Goal: Complete application form: Complete application form

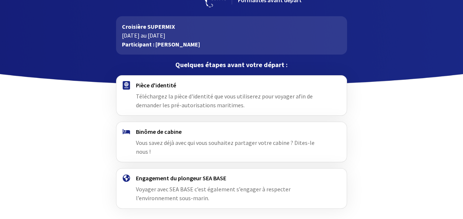
scroll to position [46, 0]
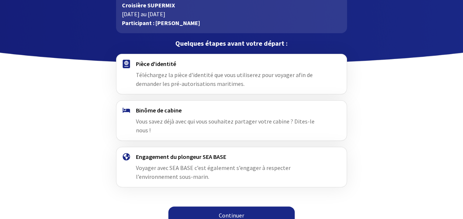
click at [240, 206] on link "Continuer" at bounding box center [231, 215] width 126 height 18
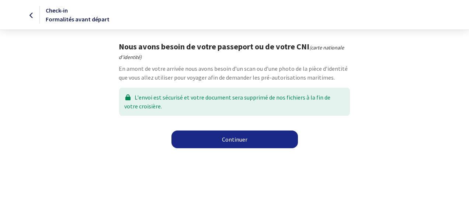
click at [236, 137] on link "Continuer" at bounding box center [234, 139] width 126 height 18
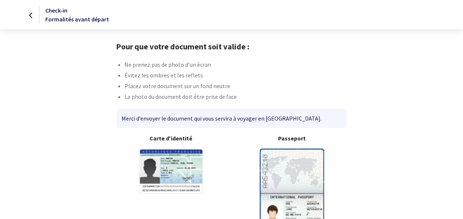
click at [296, 141] on b "Passeport" at bounding box center [292, 138] width 109 height 9
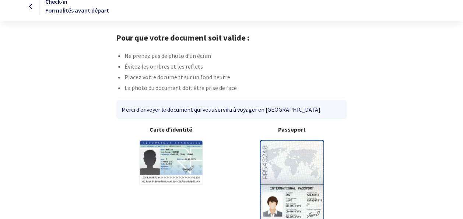
scroll to position [11, 0]
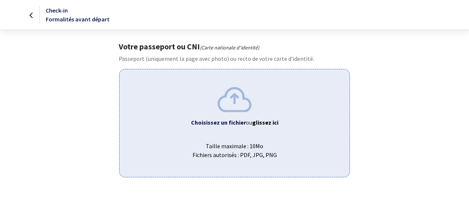
click at [248, 121] on span "ou glissez ici" at bounding box center [262, 122] width 32 height 7
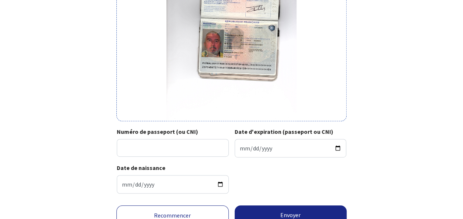
scroll to position [132, 0]
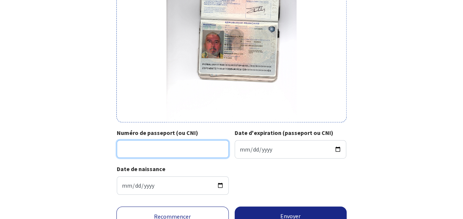
click at [126, 150] on input "Numéro de passeport (ou CNI)" at bounding box center [173, 149] width 112 height 18
type input "23FC48672"
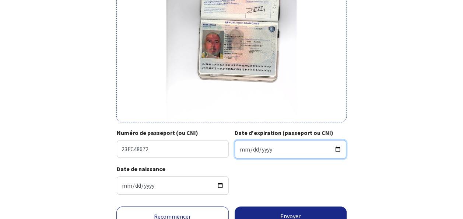
drag, startPoint x: 237, startPoint y: 147, endPoint x: 260, endPoint y: 151, distance: 23.2
click at [260, 151] on input "Date d'expiration (passeport ou CNI)" at bounding box center [291, 149] width 112 height 18
click at [242, 149] on input "Date d'expiration (passeport ou CNI)" at bounding box center [291, 149] width 112 height 18
type input "2033-06-13"
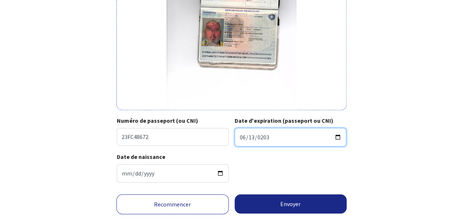
scroll to position [161, 0]
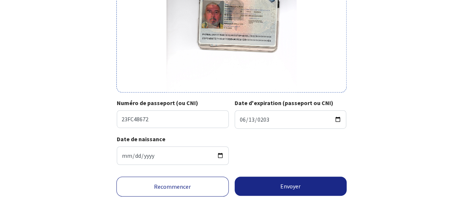
click at [394, 148] on div "Votre passeport ou CNI Passeport (uniquement la page avec photo) ou recto de vo…" at bounding box center [232, 25] width 416 height 290
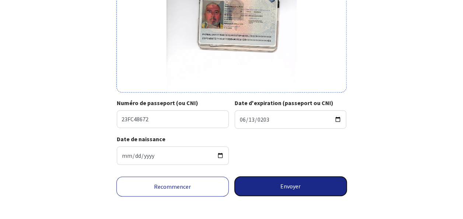
click at [290, 186] on button "Envoyer" at bounding box center [291, 186] width 112 height 19
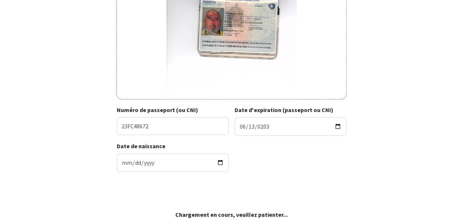
scroll to position [154, 0]
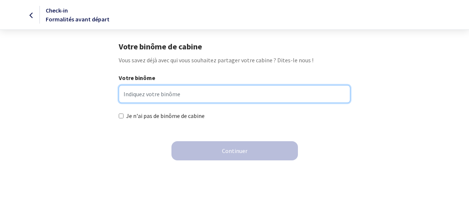
click at [130, 94] on input "Votre binôme" at bounding box center [234, 94] width 231 height 18
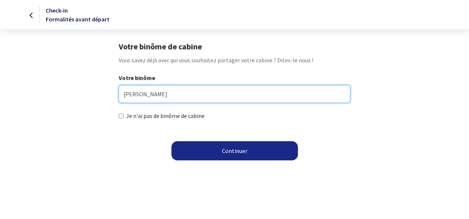
type input "[PERSON_NAME]"
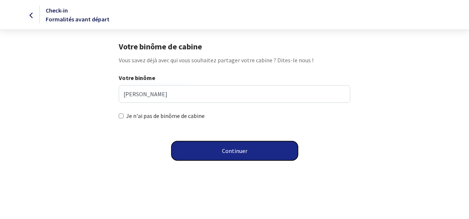
click at [219, 152] on button "Continuer" at bounding box center [234, 150] width 126 height 19
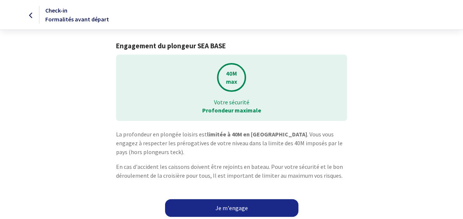
click at [234, 207] on link "Je m'engage" at bounding box center [231, 208] width 133 height 18
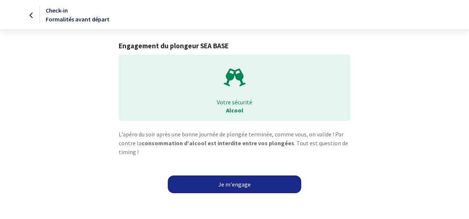
click at [235, 185] on link "Je m'engage" at bounding box center [234, 184] width 133 height 18
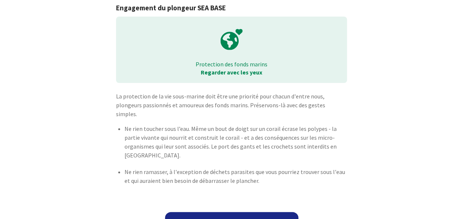
scroll to position [44, 0]
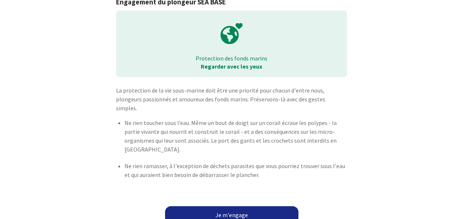
click at [238, 206] on link "Je m'engage" at bounding box center [231, 215] width 133 height 18
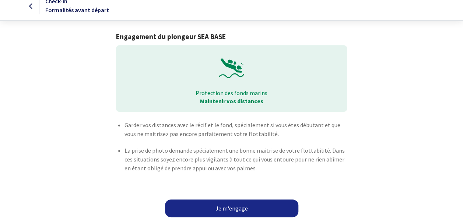
scroll to position [11, 0]
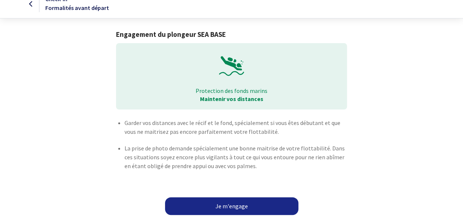
click at [262, 202] on link "Je m'engage" at bounding box center [231, 206] width 133 height 18
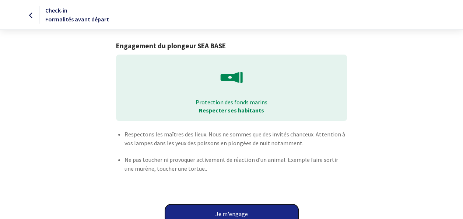
click at [244, 210] on button "Je m'engage" at bounding box center [231, 213] width 133 height 19
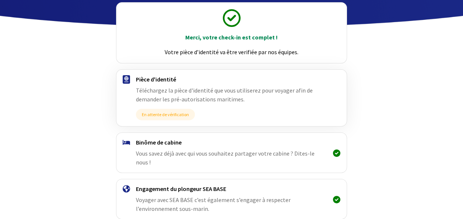
scroll to position [115, 0]
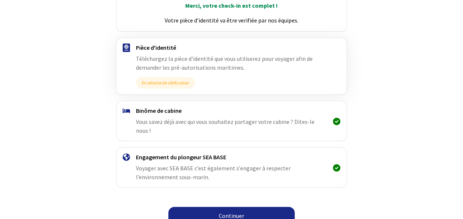
click at [245, 208] on link "Continuer" at bounding box center [231, 216] width 126 height 18
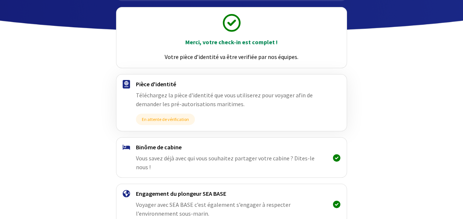
scroll to position [115, 0]
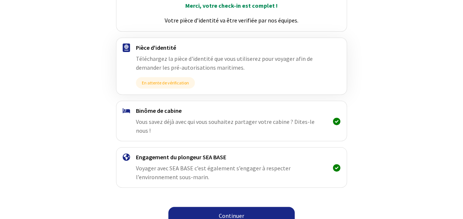
click at [230, 207] on link "Continuer" at bounding box center [231, 216] width 126 height 18
